Goal: Task Accomplishment & Management: Manage account settings

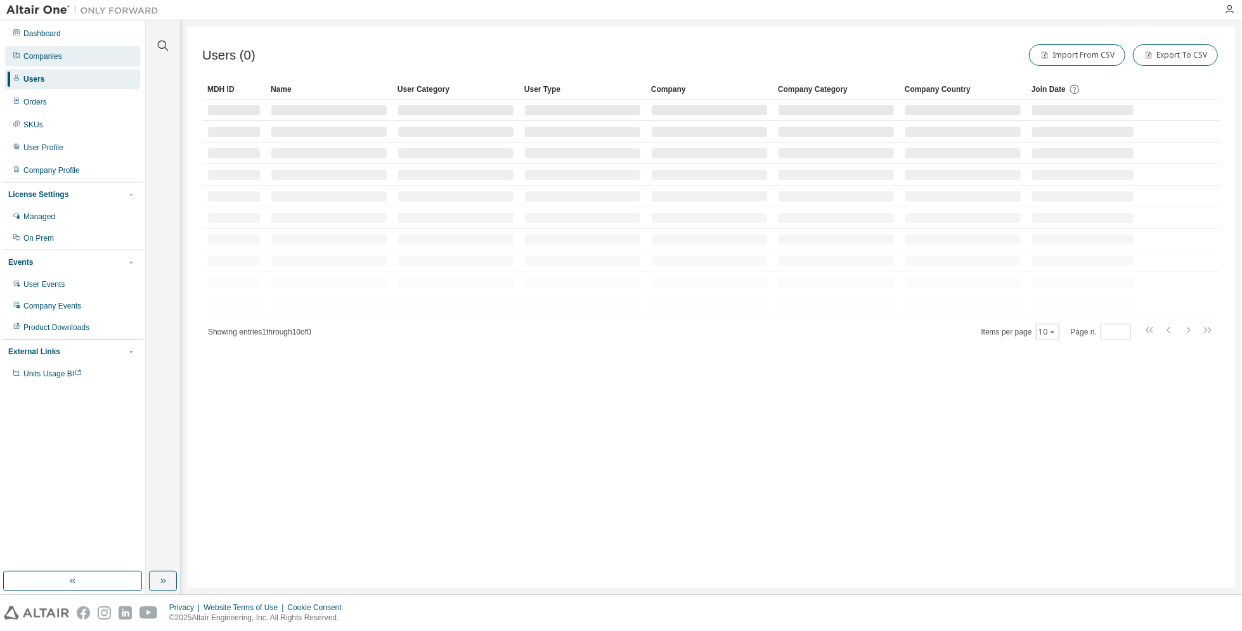
click at [53, 52] on div "Companies" at bounding box center [42, 56] width 39 height 10
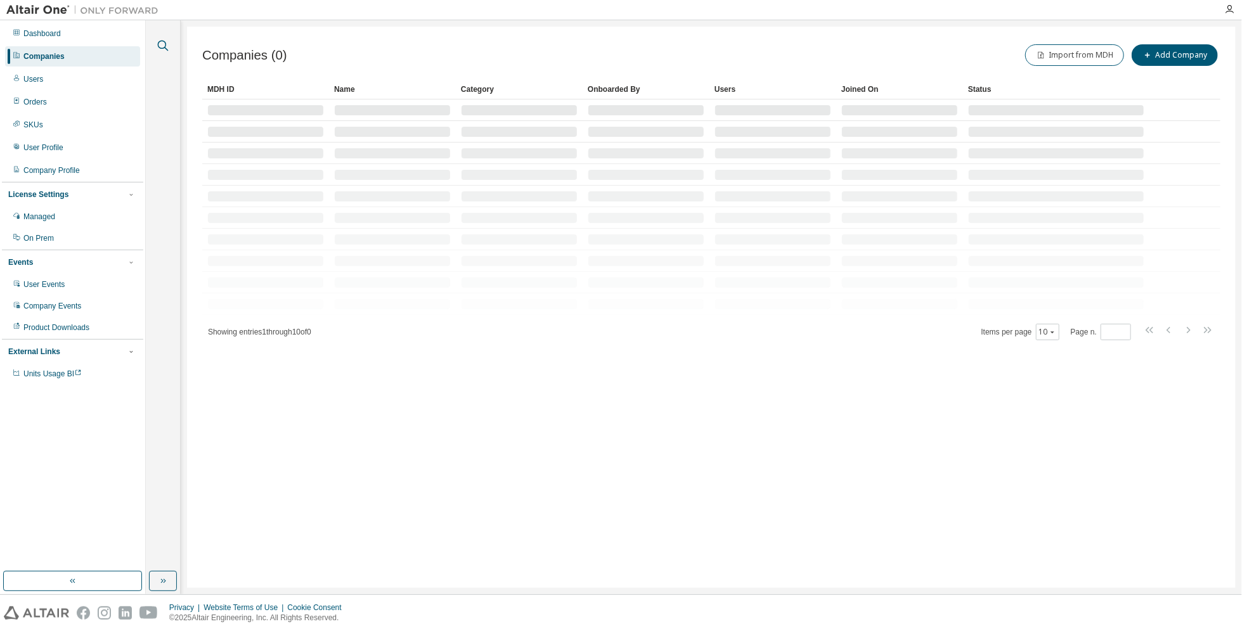
click at [162, 41] on icon "button" at bounding box center [163, 46] width 11 height 11
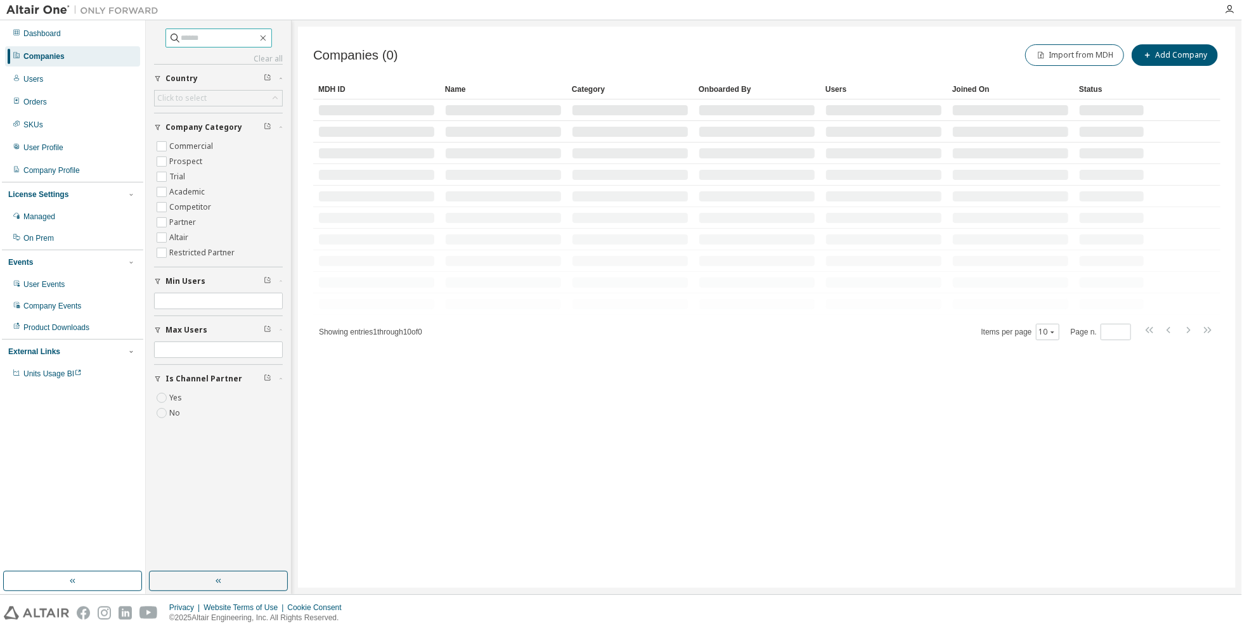
click at [202, 36] on input "text" at bounding box center [219, 38] width 76 height 13
paste input "**********"
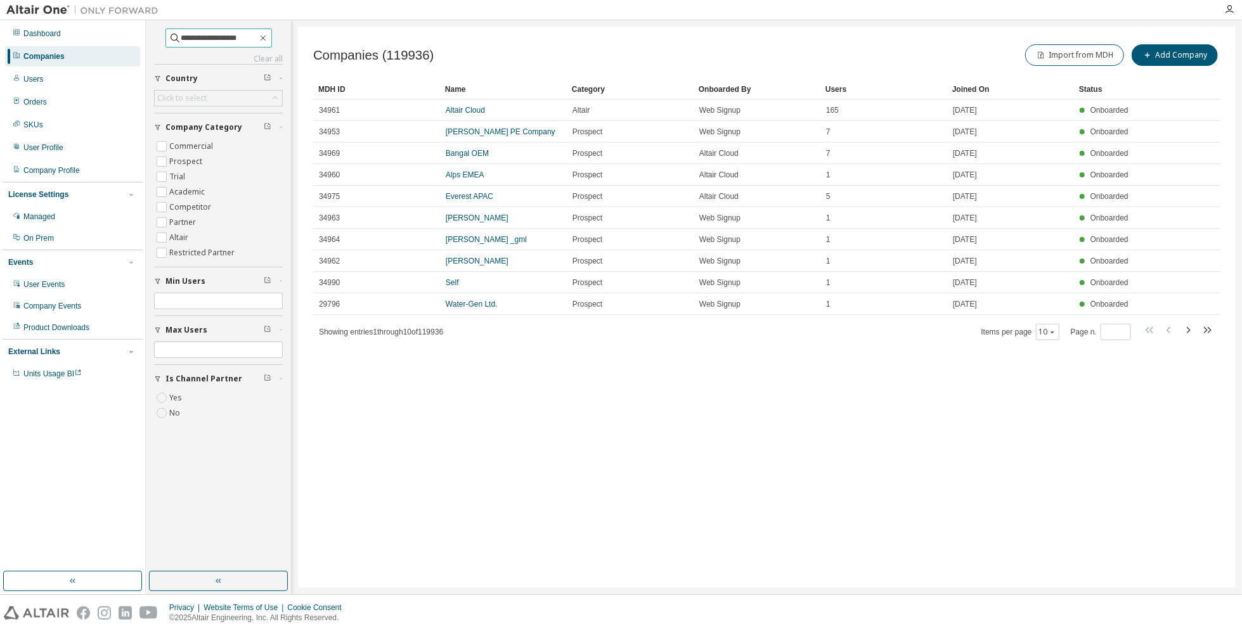
type input "**********"
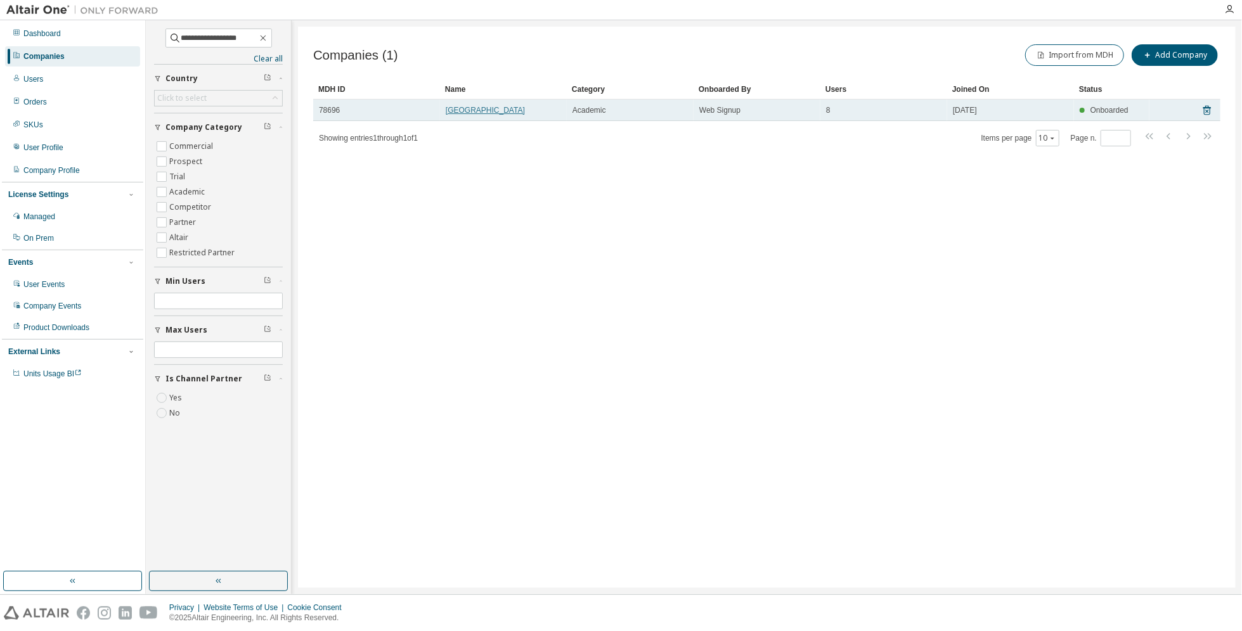
click at [494, 108] on link "[GEOGRAPHIC_DATA]" at bounding box center [485, 110] width 79 height 9
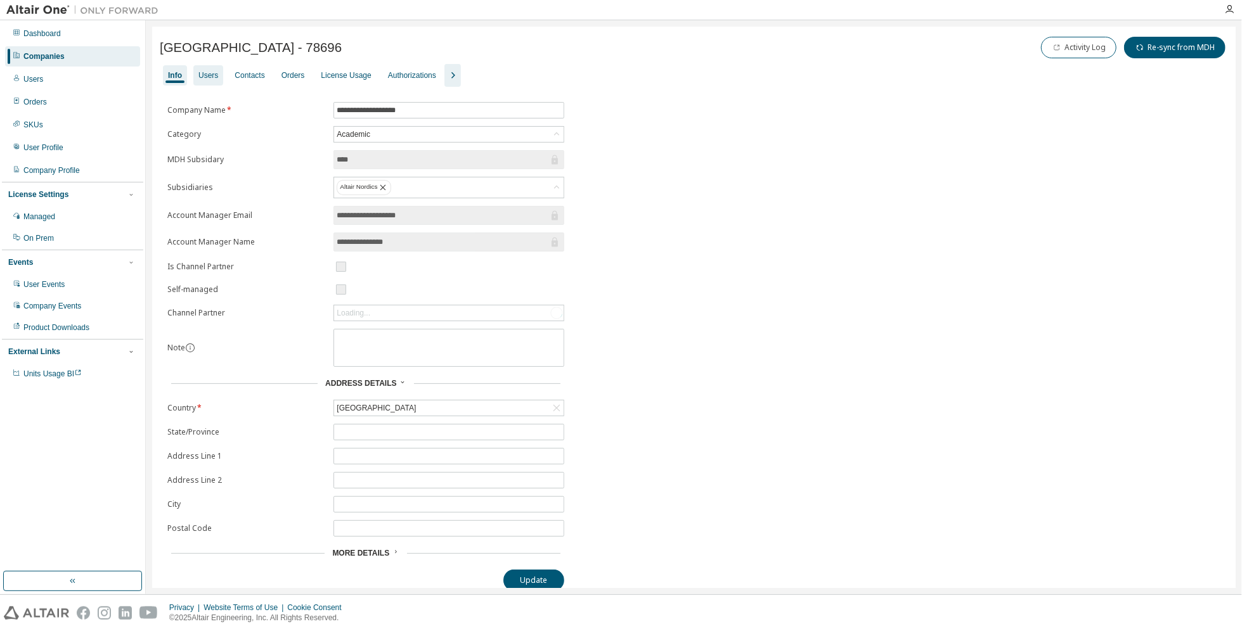
click at [207, 72] on div "Users" at bounding box center [208, 75] width 20 height 10
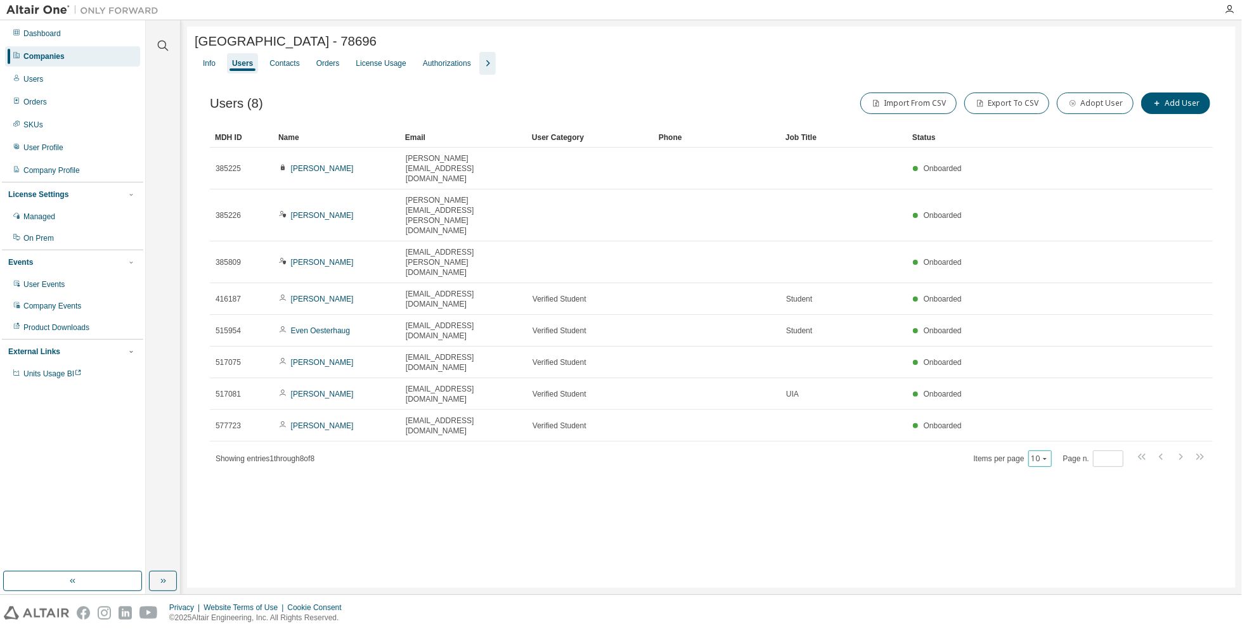
click at [1047, 455] on icon "button" at bounding box center [1045, 459] width 8 height 8
click at [1044, 395] on div "50" at bounding box center [1080, 400] width 101 height 15
drag, startPoint x: 270, startPoint y: 40, endPoint x: 303, endPoint y: 40, distance: 33.0
click at [303, 40] on span "[GEOGRAPHIC_DATA] - 78696" at bounding box center [286, 41] width 182 height 15
drag, startPoint x: 303, startPoint y: 40, endPoint x: 295, endPoint y: 44, distance: 8.5
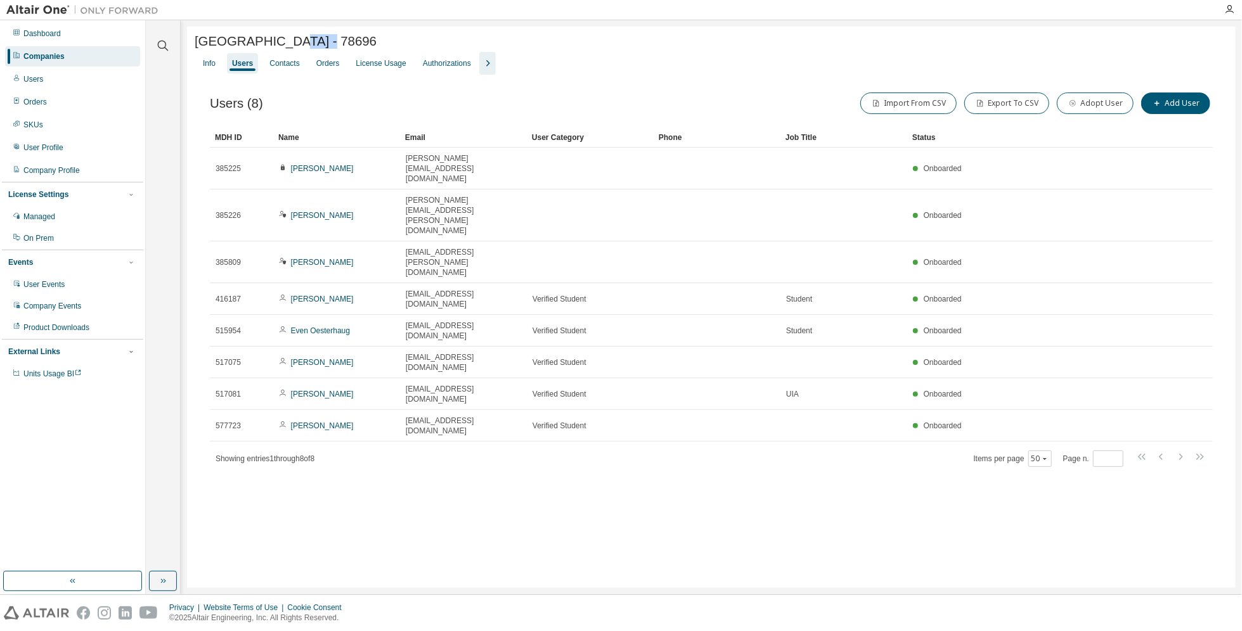
copy span "[GEOGRAPHIC_DATA]"
click at [312, 65] on div "Orders" at bounding box center [328, 63] width 34 height 20
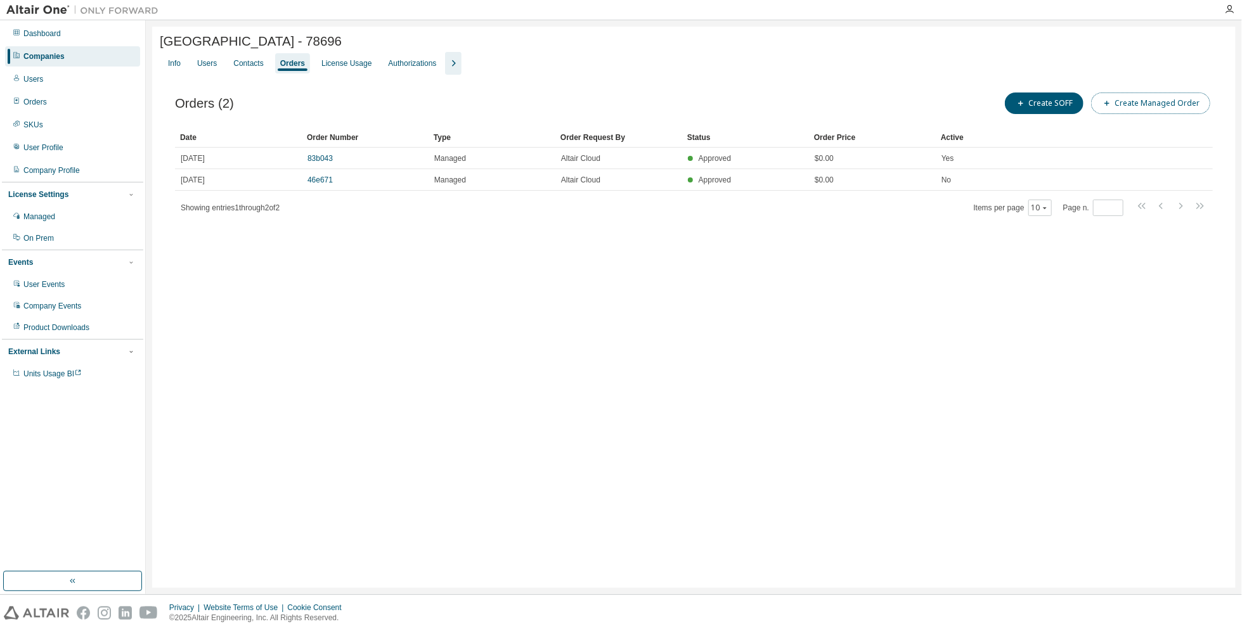
click at [1158, 108] on button "Create Managed Order" at bounding box center [1150, 104] width 119 height 22
click at [212, 61] on div "Users" at bounding box center [207, 63] width 20 height 10
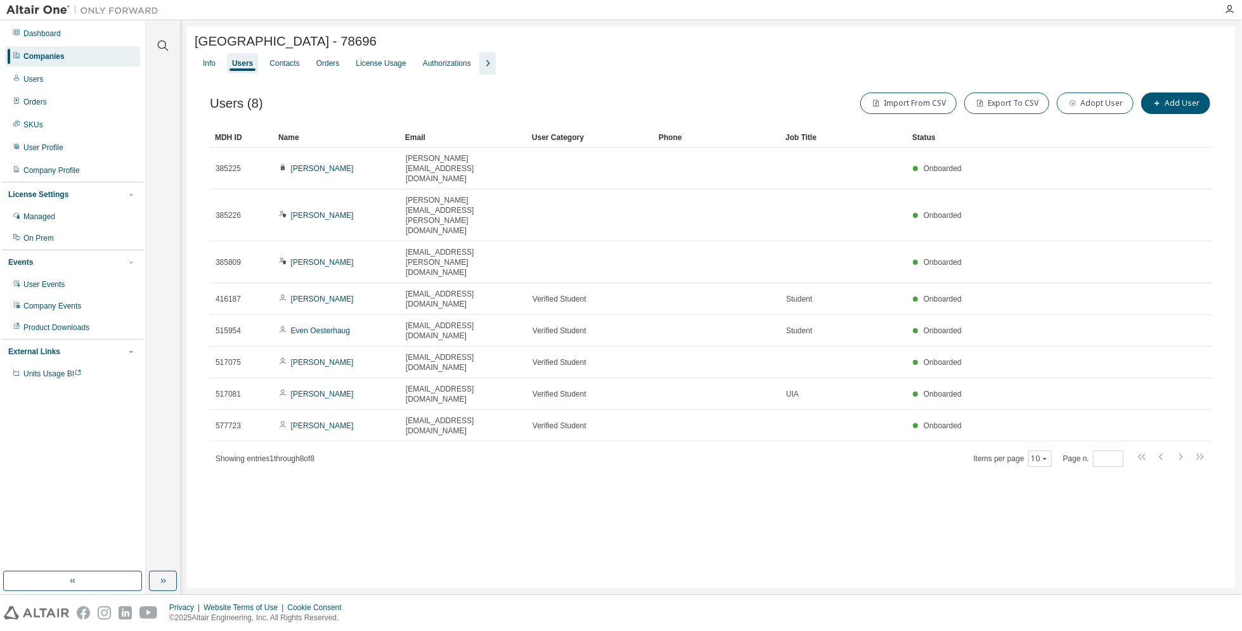
click at [281, 46] on span "[GEOGRAPHIC_DATA] - 78696" at bounding box center [286, 41] width 182 height 15
copy span "[GEOGRAPHIC_DATA]"
